Goal: Transaction & Acquisition: Purchase product/service

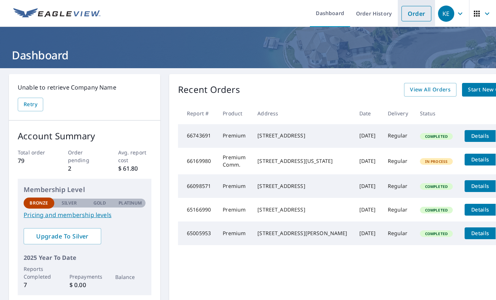
click at [409, 13] on link "Order" at bounding box center [416, 14] width 30 height 16
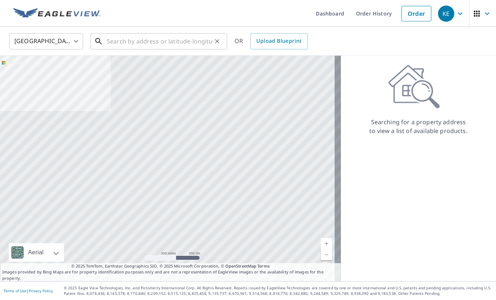
click at [130, 45] on input "text" at bounding box center [159, 41] width 105 height 21
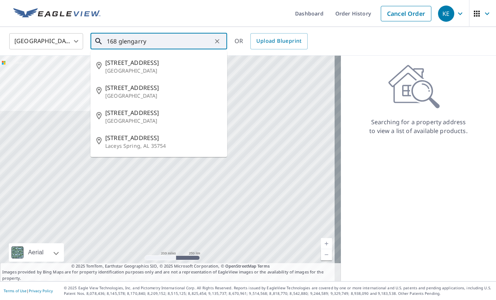
click at [164, 39] on input "168 glengarry" at bounding box center [159, 41] width 105 height 21
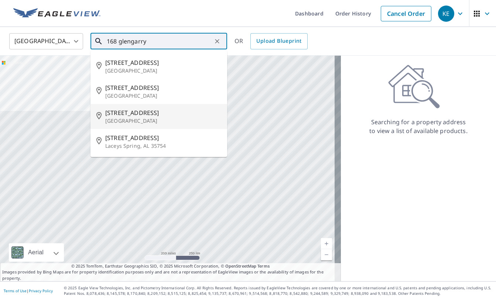
click at [150, 116] on span "[STREET_ADDRESS]" at bounding box center [163, 113] width 116 height 9
type input "[STREET_ADDRESS]"
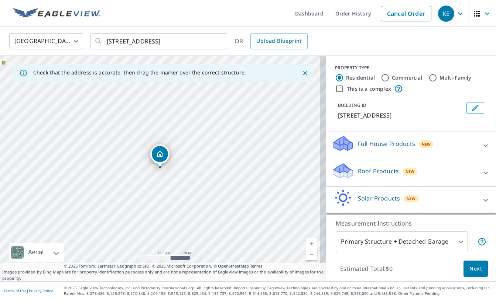
click at [481, 172] on icon at bounding box center [485, 173] width 9 height 9
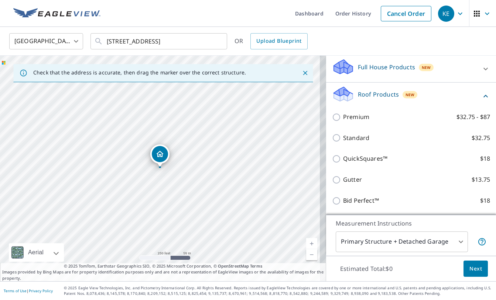
scroll to position [132, 0]
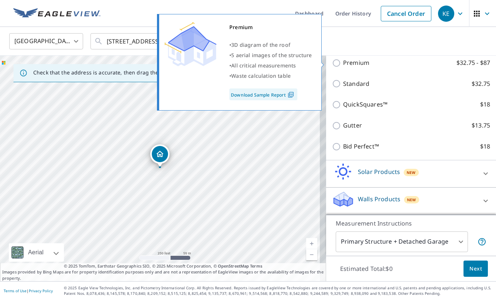
click at [332, 61] on input "Premium $32.75 - $87" at bounding box center [337, 63] width 11 height 9
checkbox input "true"
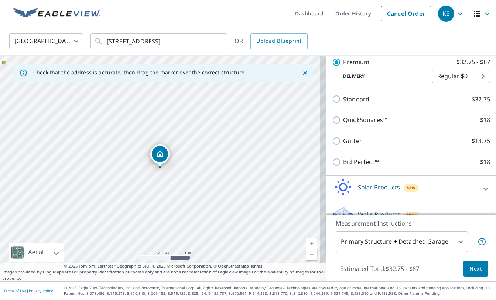
scroll to position [156, 0]
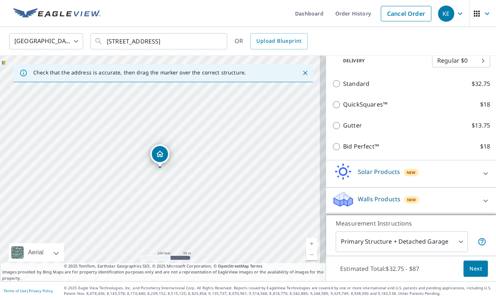
click at [474, 270] on span "Next" at bounding box center [475, 269] width 13 height 9
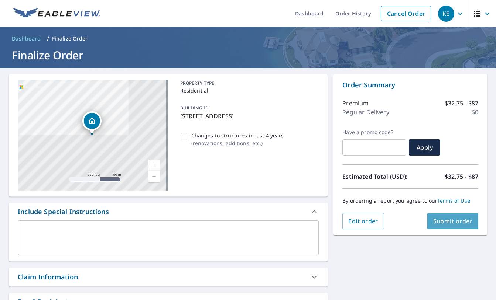
click at [457, 221] on span "Submit order" at bounding box center [452, 221] width 39 height 8
